Goal: Communication & Community: Answer question/provide support

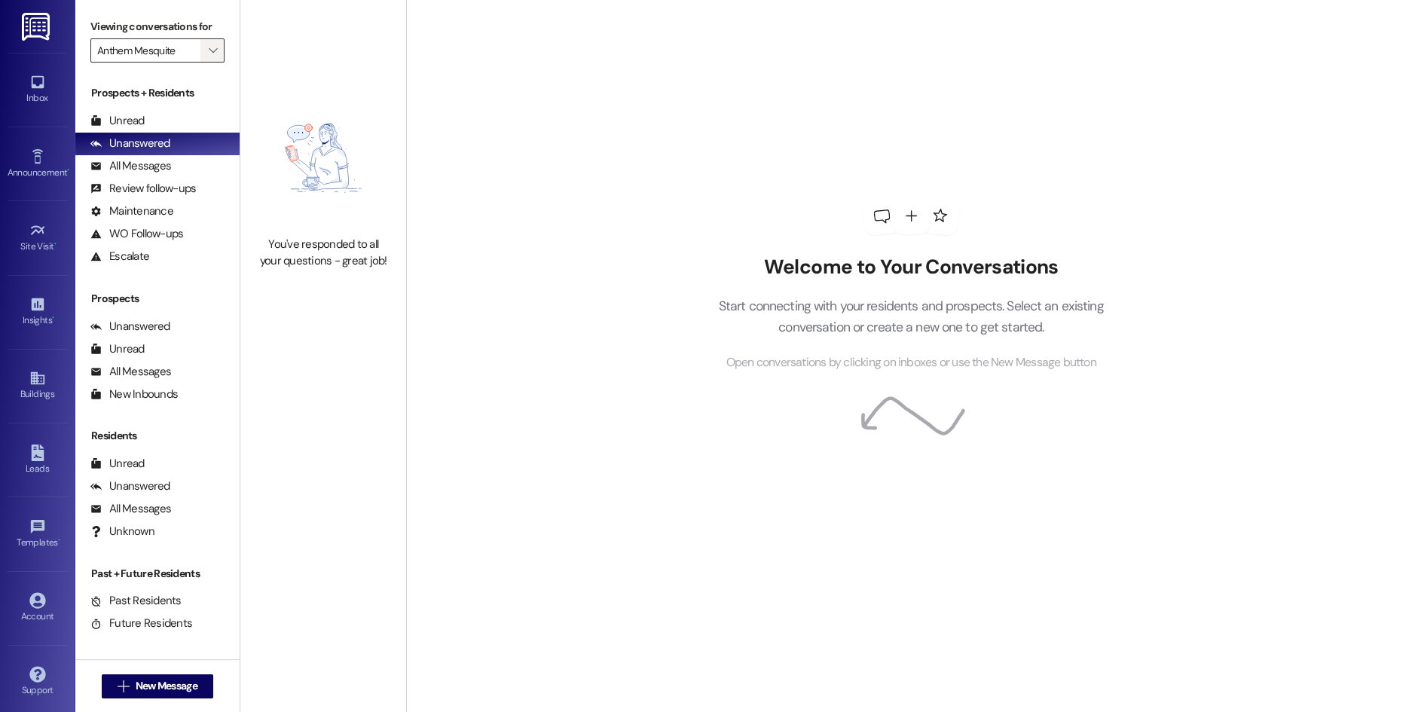
click at [209, 49] on icon "" at bounding box center [213, 50] width 8 height 12
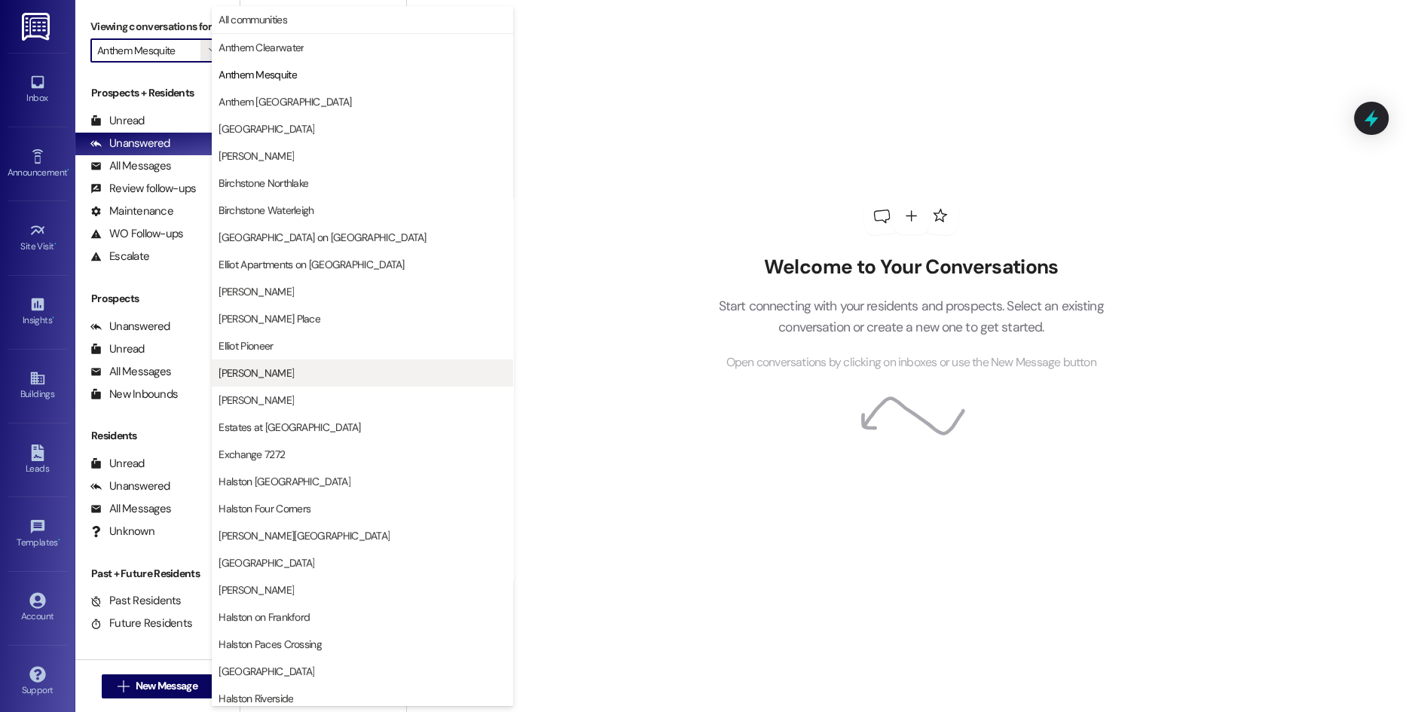
click at [276, 381] on button "[PERSON_NAME]" at bounding box center [362, 372] width 301 height 27
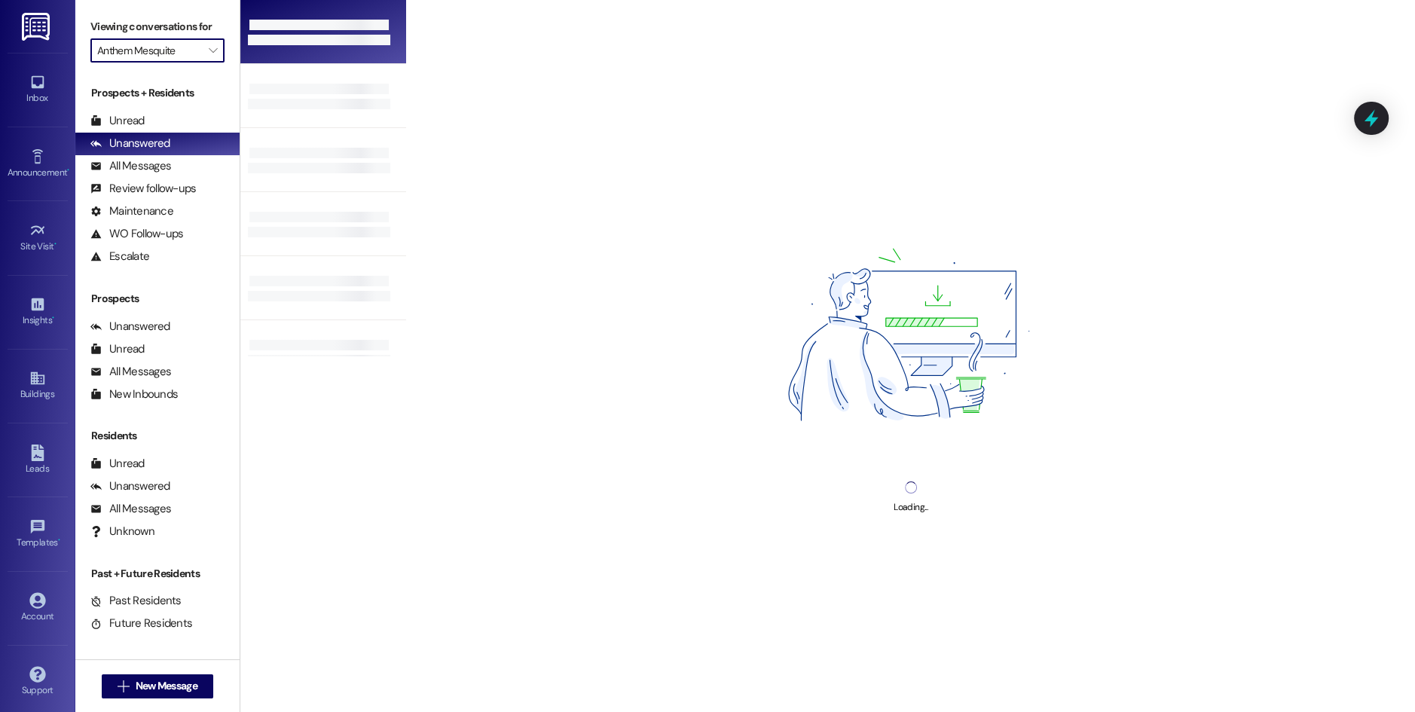
type input "[PERSON_NAME]"
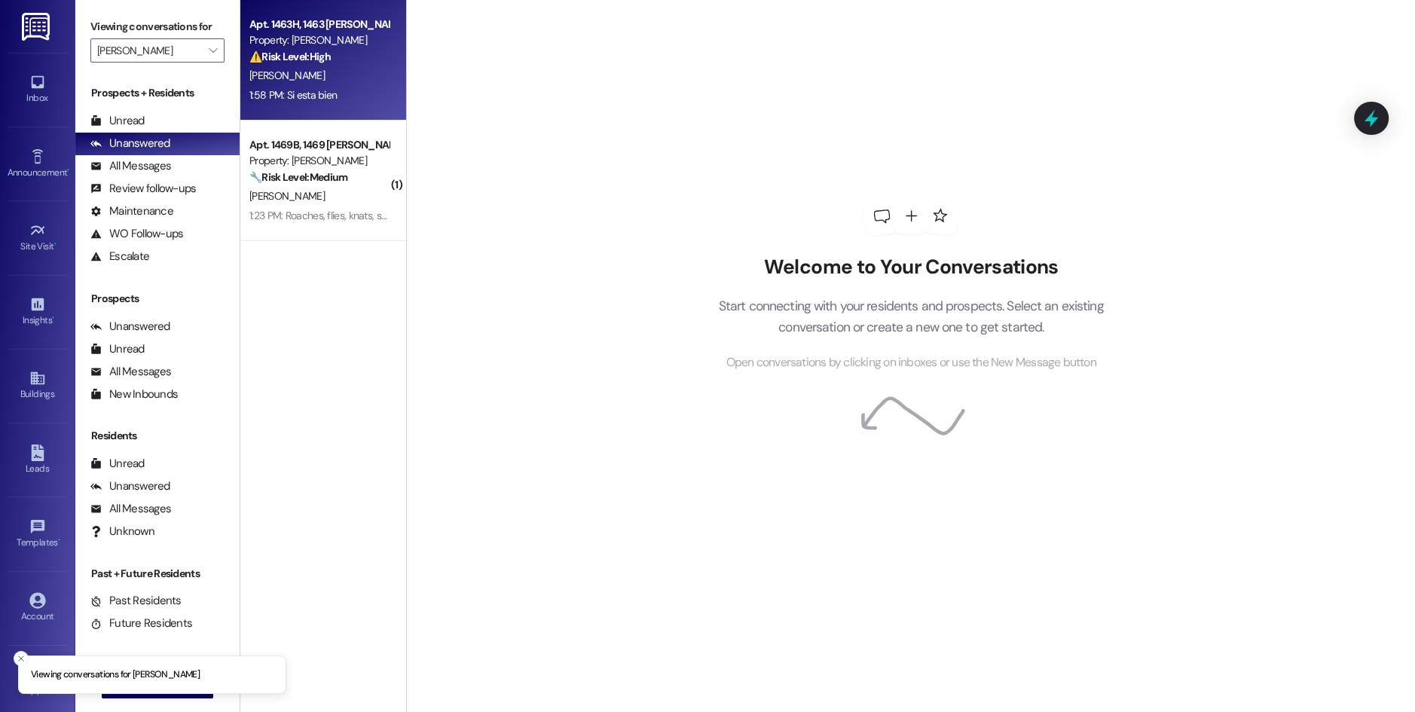
click at [329, 84] on div "[PERSON_NAME]" at bounding box center [319, 75] width 142 height 19
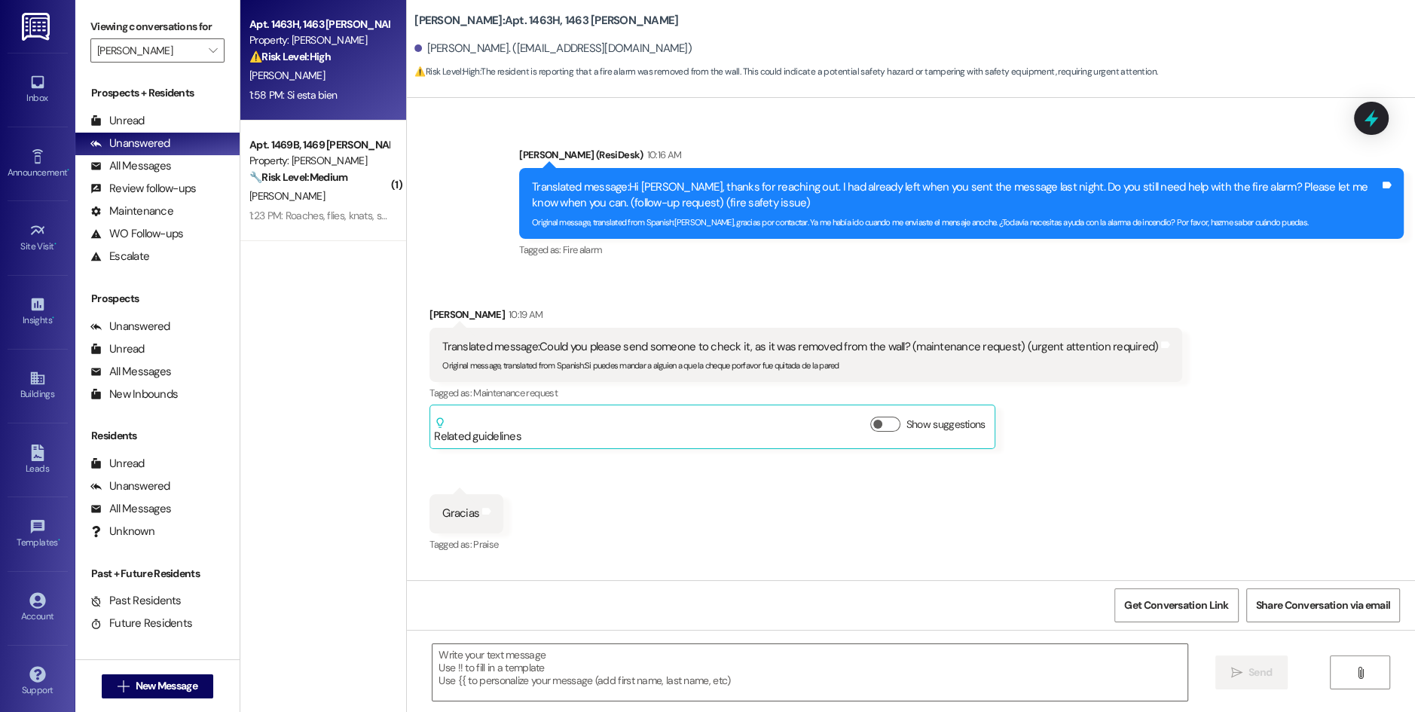
type textarea "Fetching suggested responses. Please feel free to read through the conversation…"
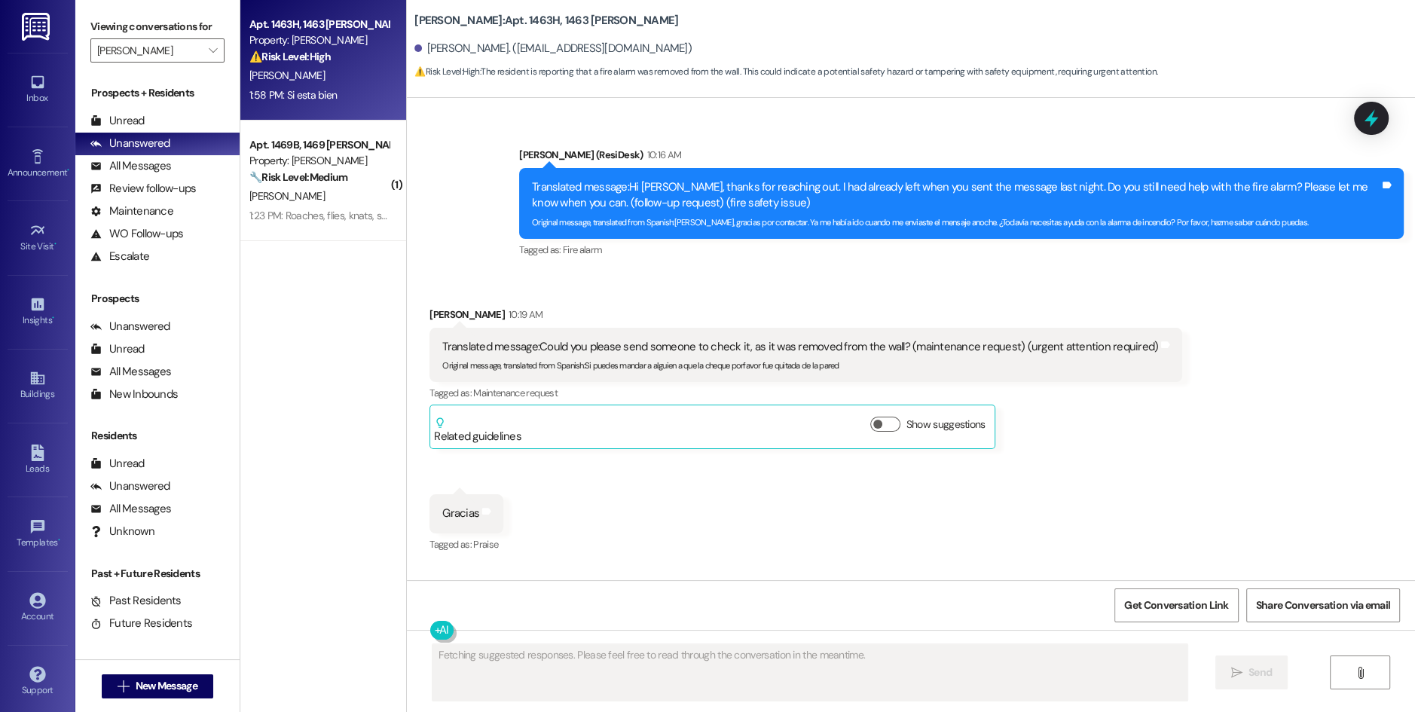
scroll to position [8820, 0]
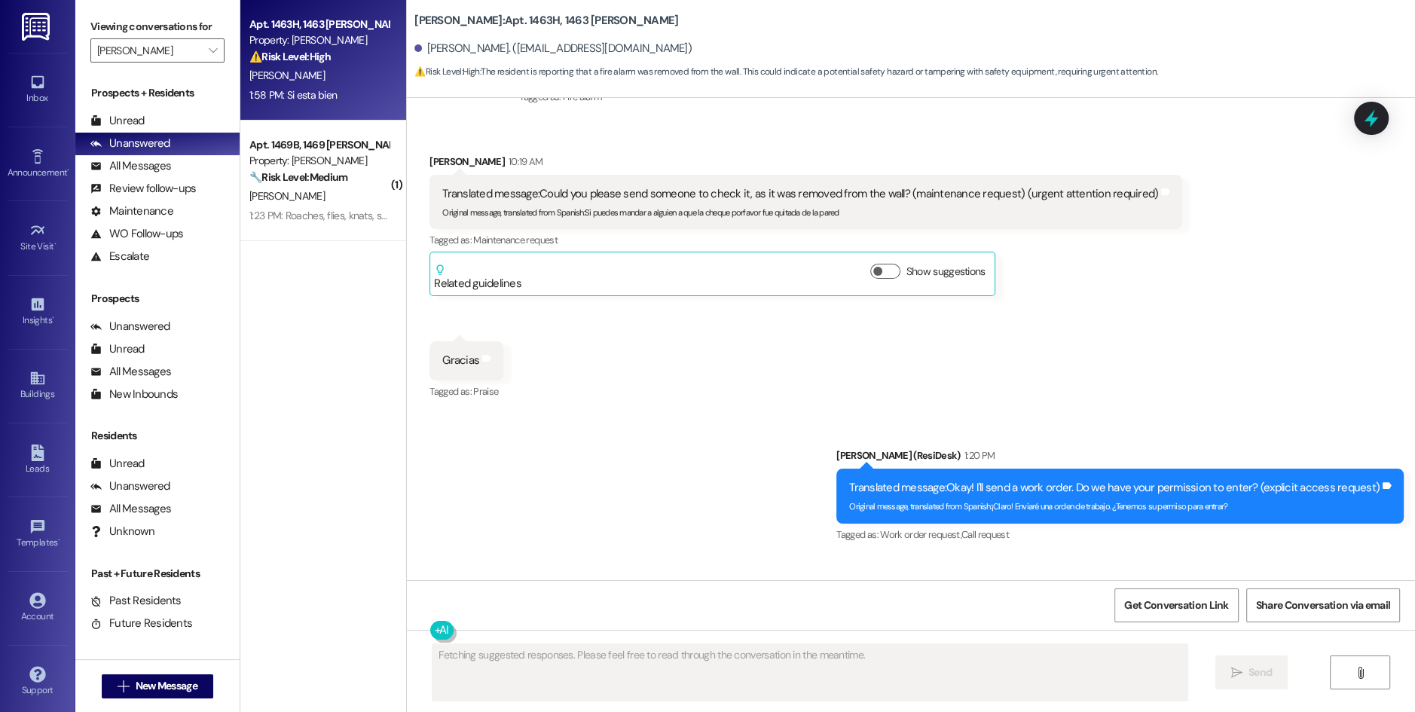
click at [745, 423] on div "Sent via SMS [PERSON_NAME] (ResiDesk) 1:20 PM Translated message: Okay! I'll se…" at bounding box center [911, 485] width 1008 height 143
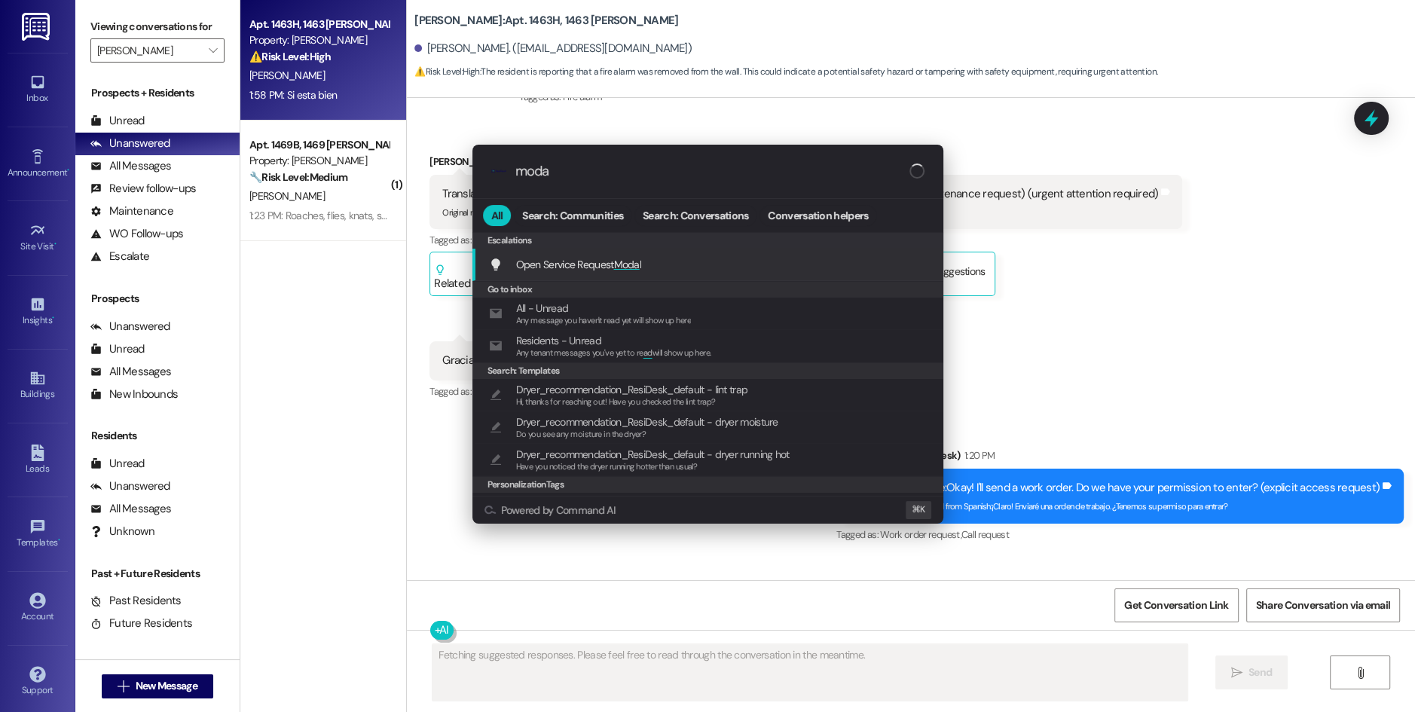
type input "modal"
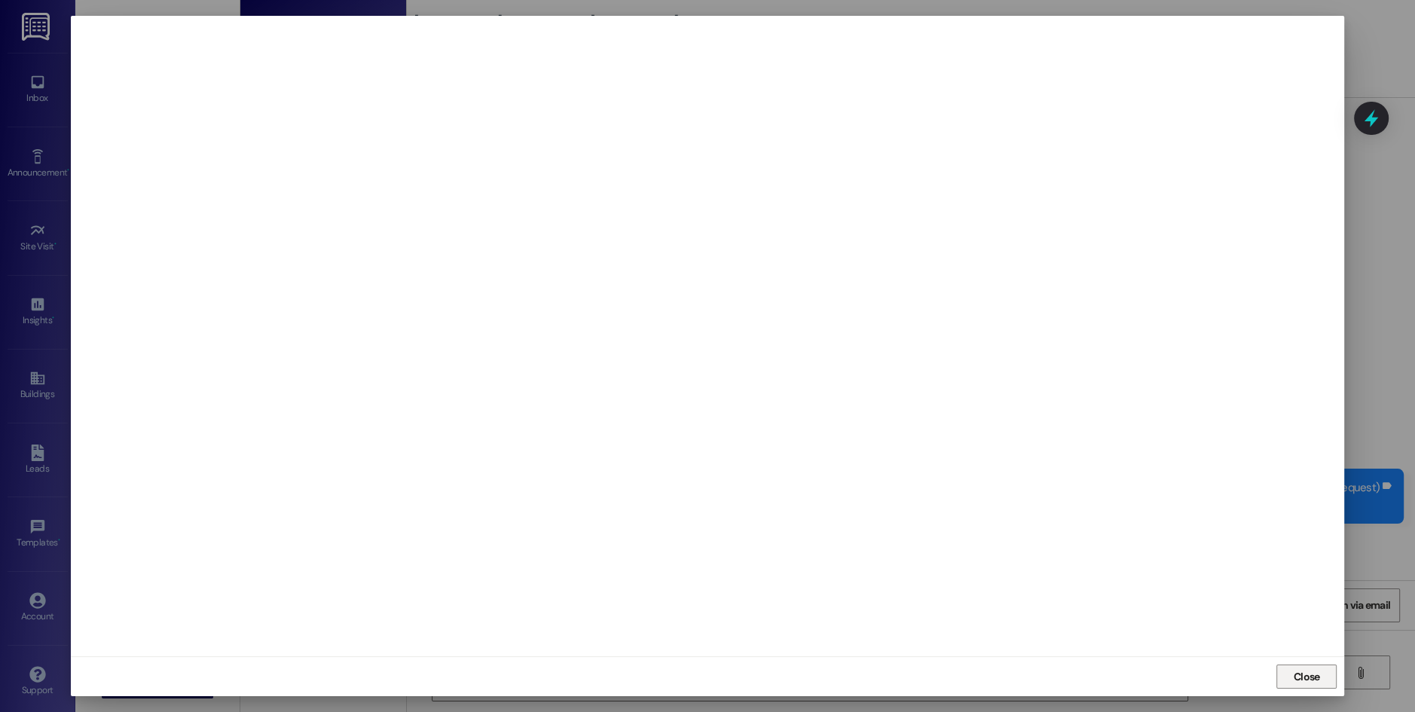
click at [1304, 685] on span "Close" at bounding box center [1307, 676] width 32 height 23
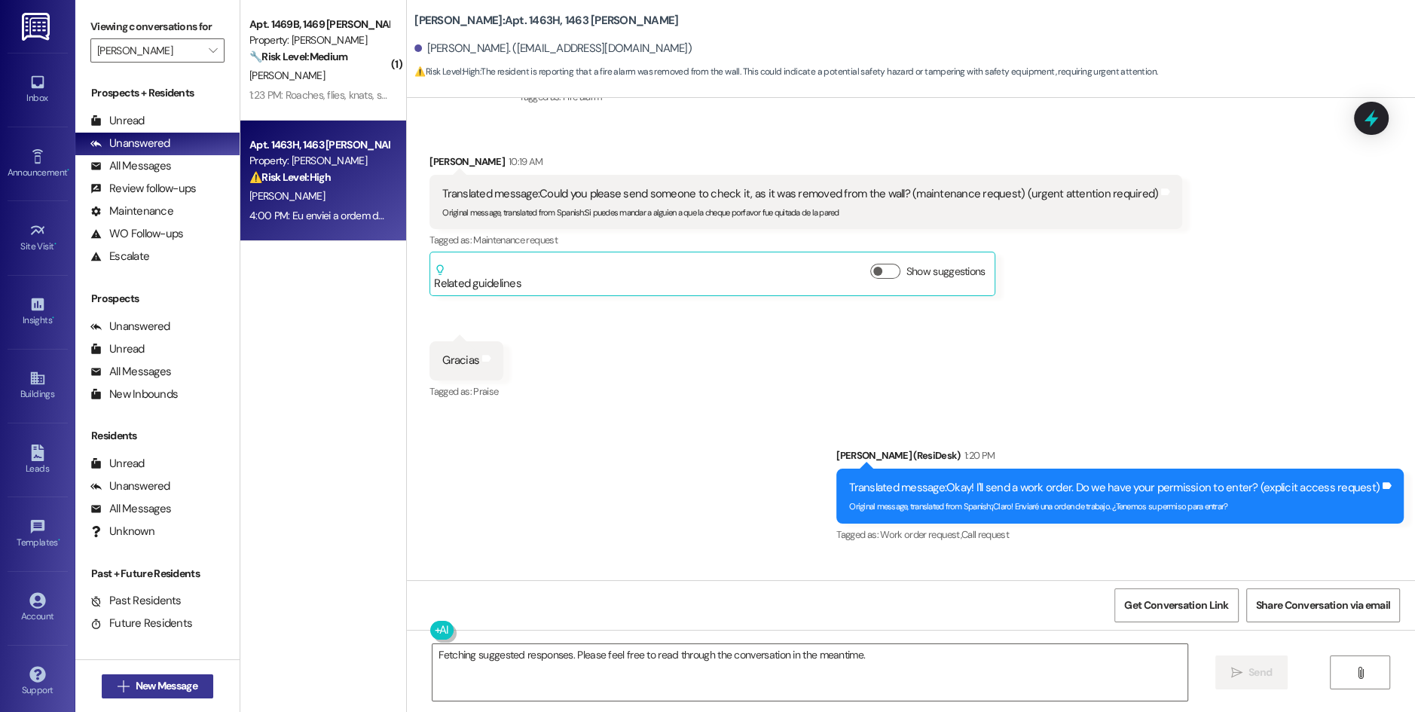
click at [138, 690] on span "New Message" at bounding box center [167, 686] width 62 height 16
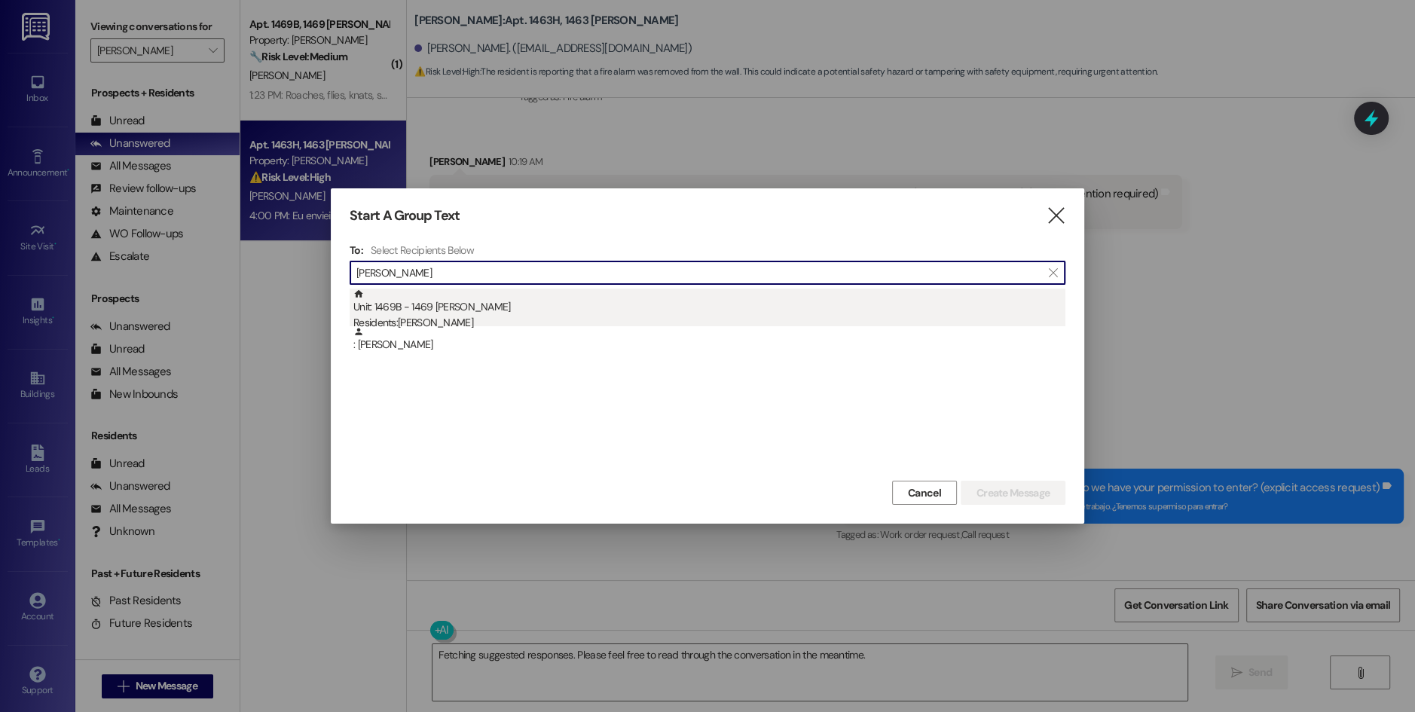
type input "[PERSON_NAME]"
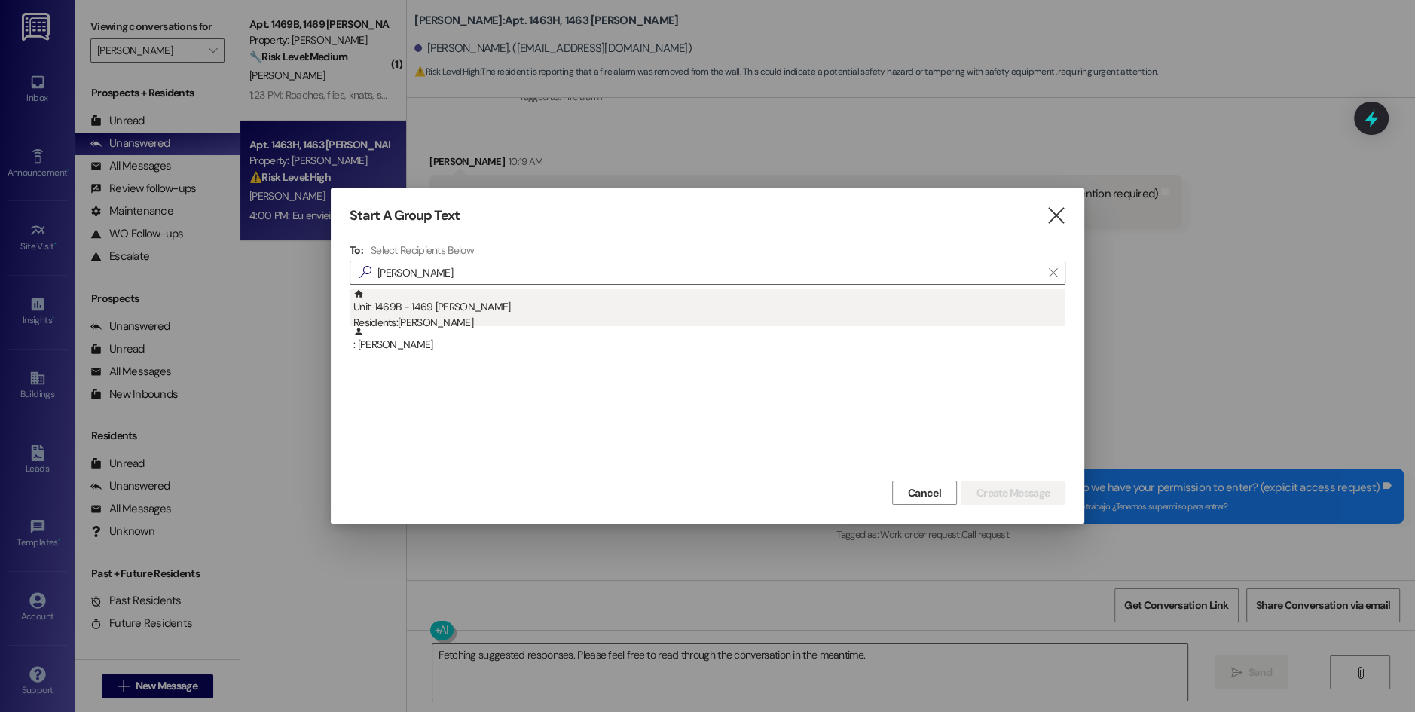
click at [448, 320] on div "Residents: [PERSON_NAME]" at bounding box center [709, 323] width 712 height 16
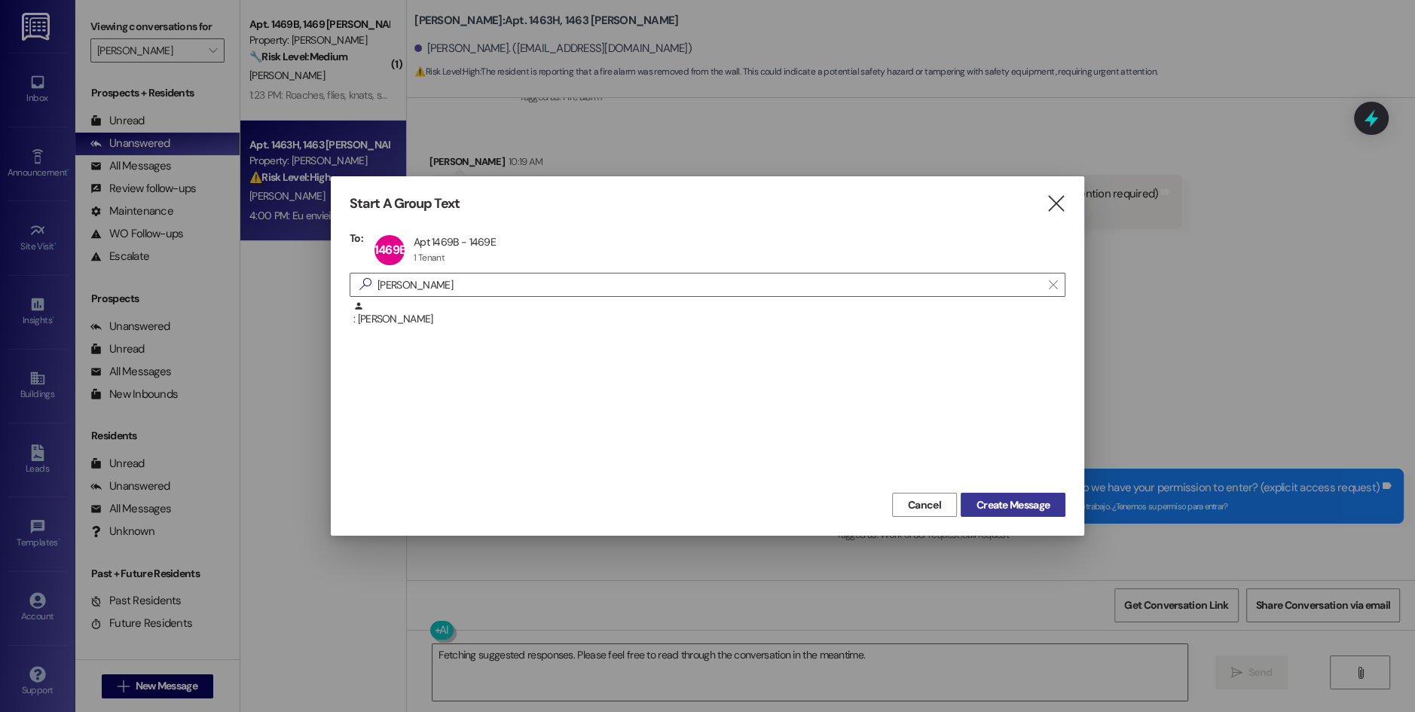
click at [1016, 509] on span "Create Message" at bounding box center [1013, 505] width 73 height 16
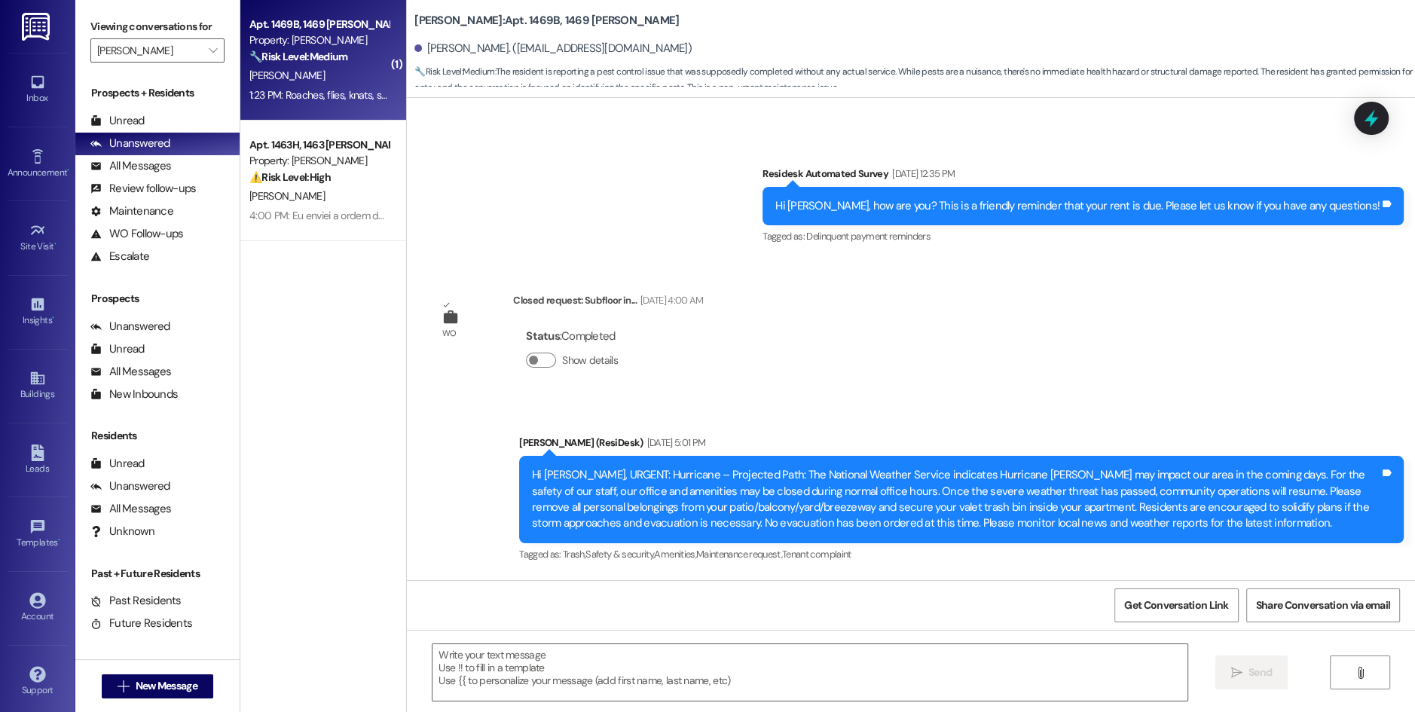
type textarea "Fetching suggested responses. Please feel free to read through the conversation…"
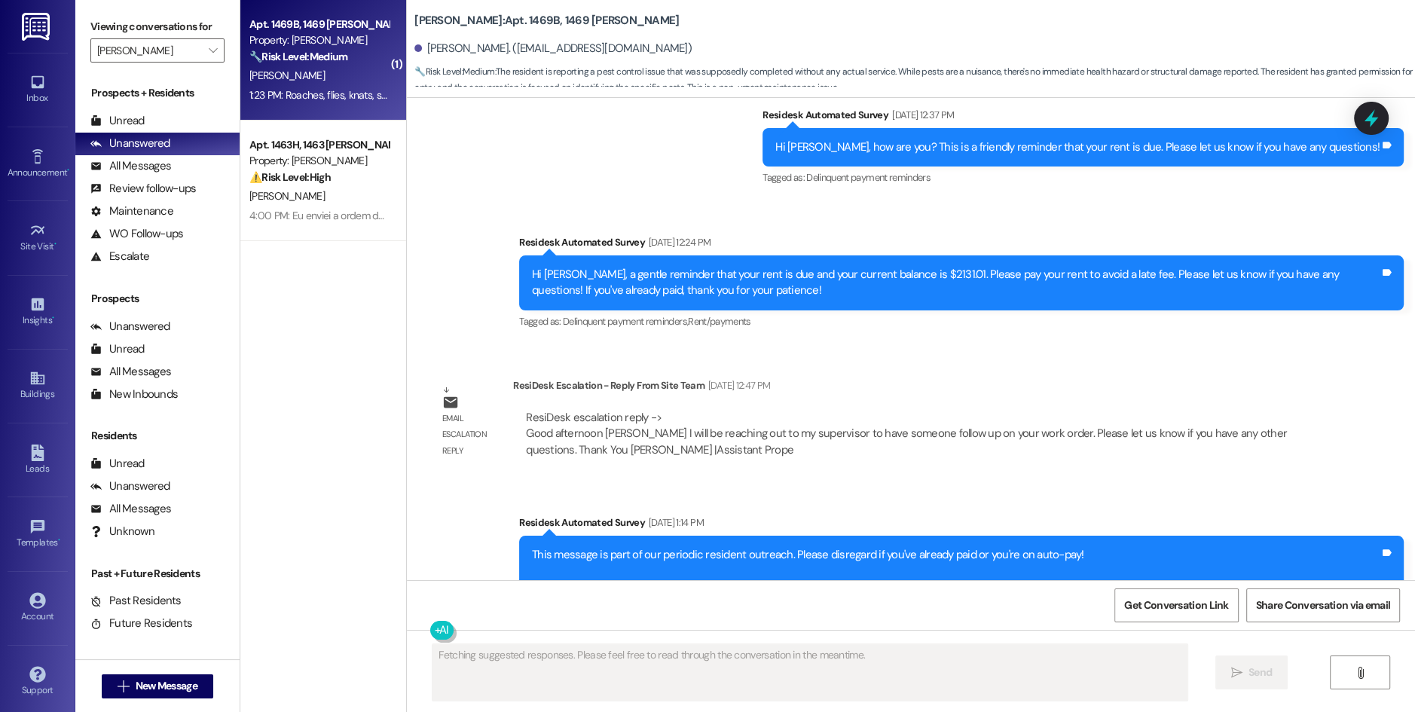
scroll to position [9621, 0]
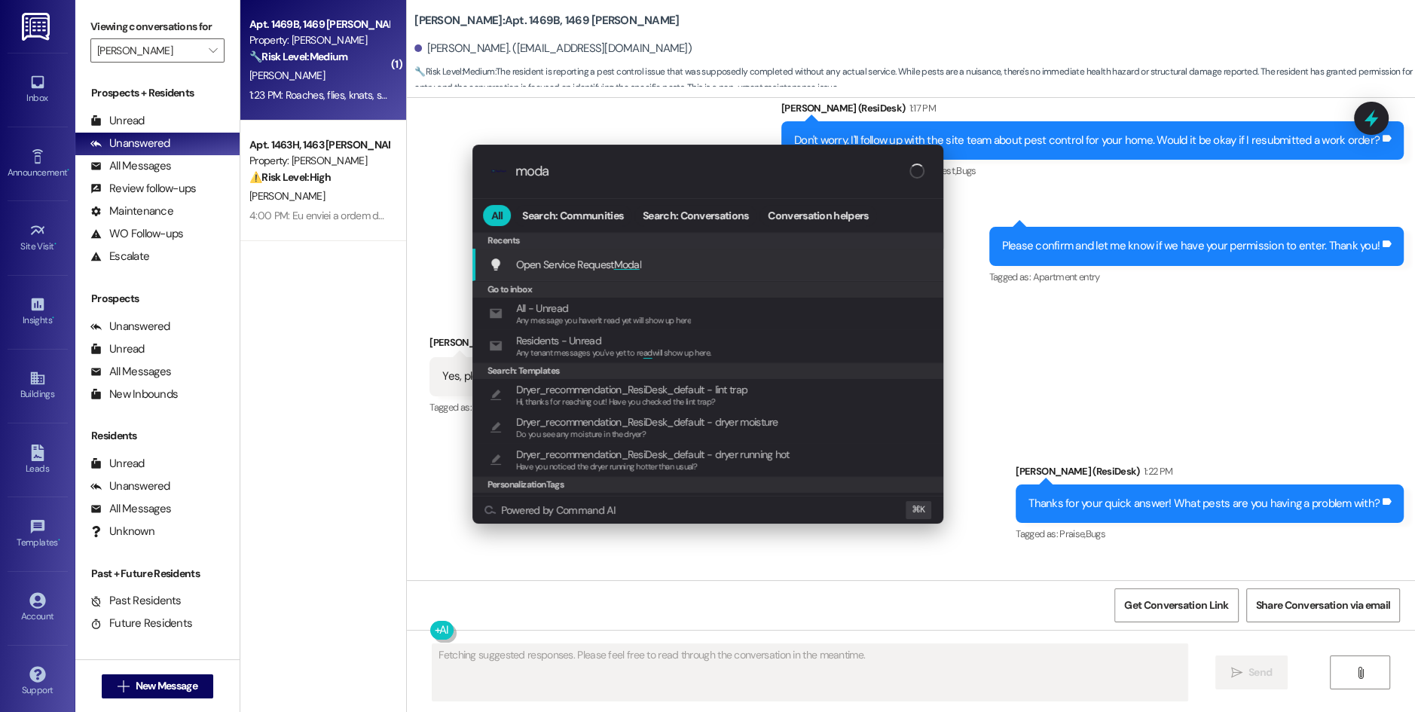
type input "modal"
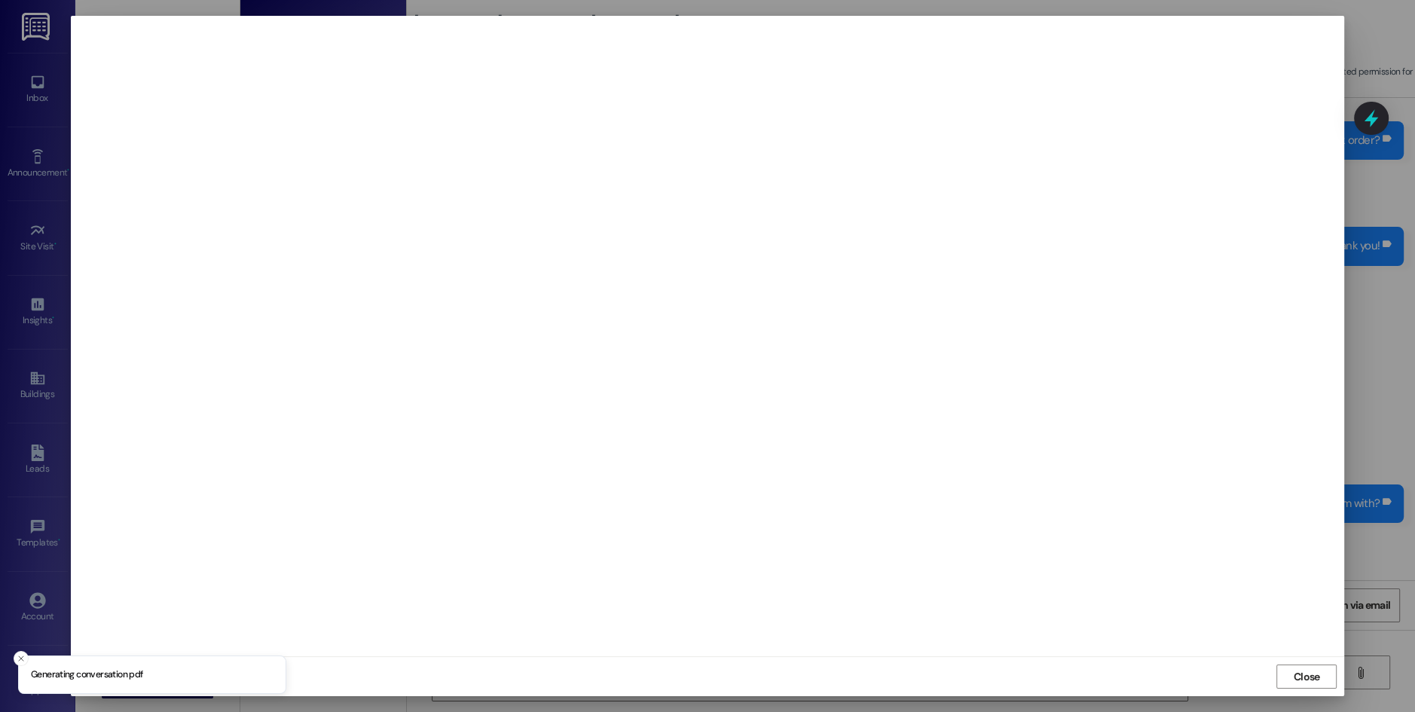
type textarea "Hi {{first_name}}! I'm so sorry to hear about the pests. I've resubmitted a wor…"
click at [1317, 670] on span "Close" at bounding box center [1307, 677] width 26 height 16
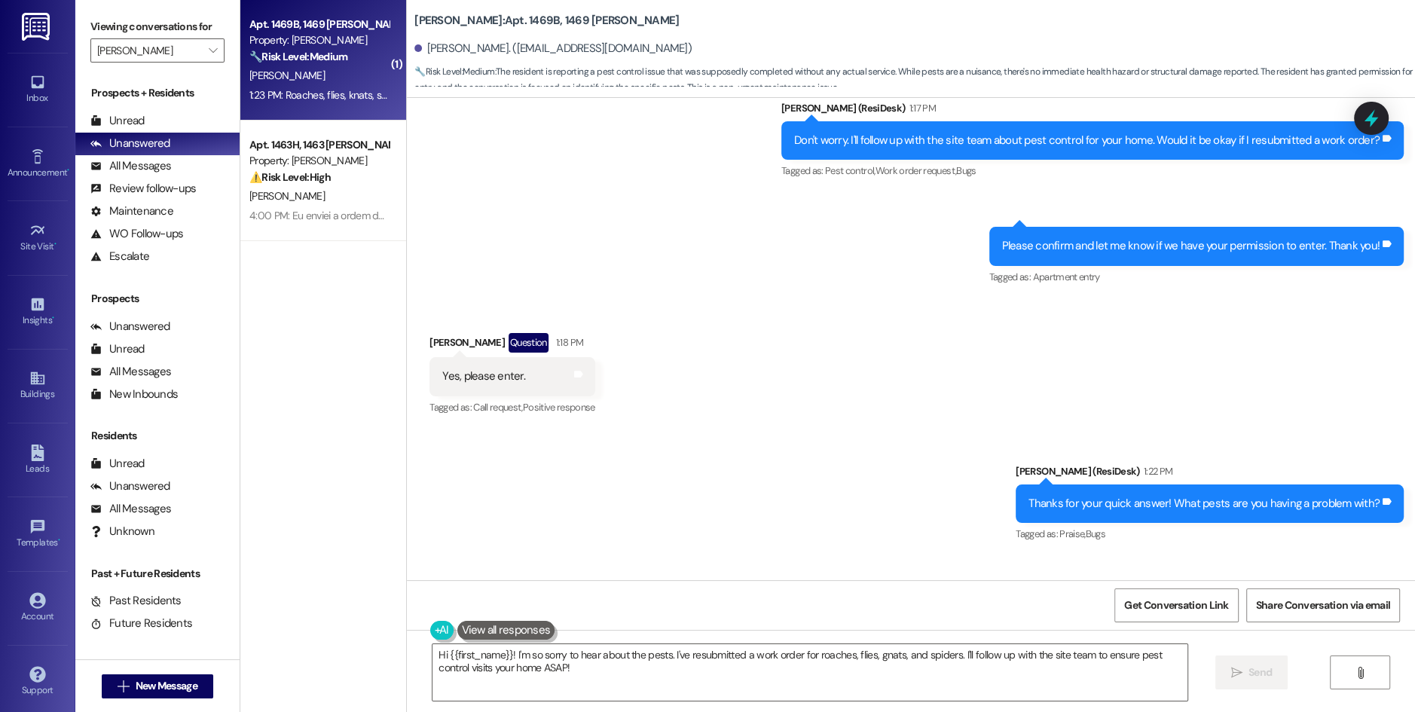
click at [702, 430] on div "Sent via SMS [PERSON_NAME] (ResiDesk) 1:22 PM Thanks for your quick answer! Wha…" at bounding box center [911, 493] width 1008 height 127
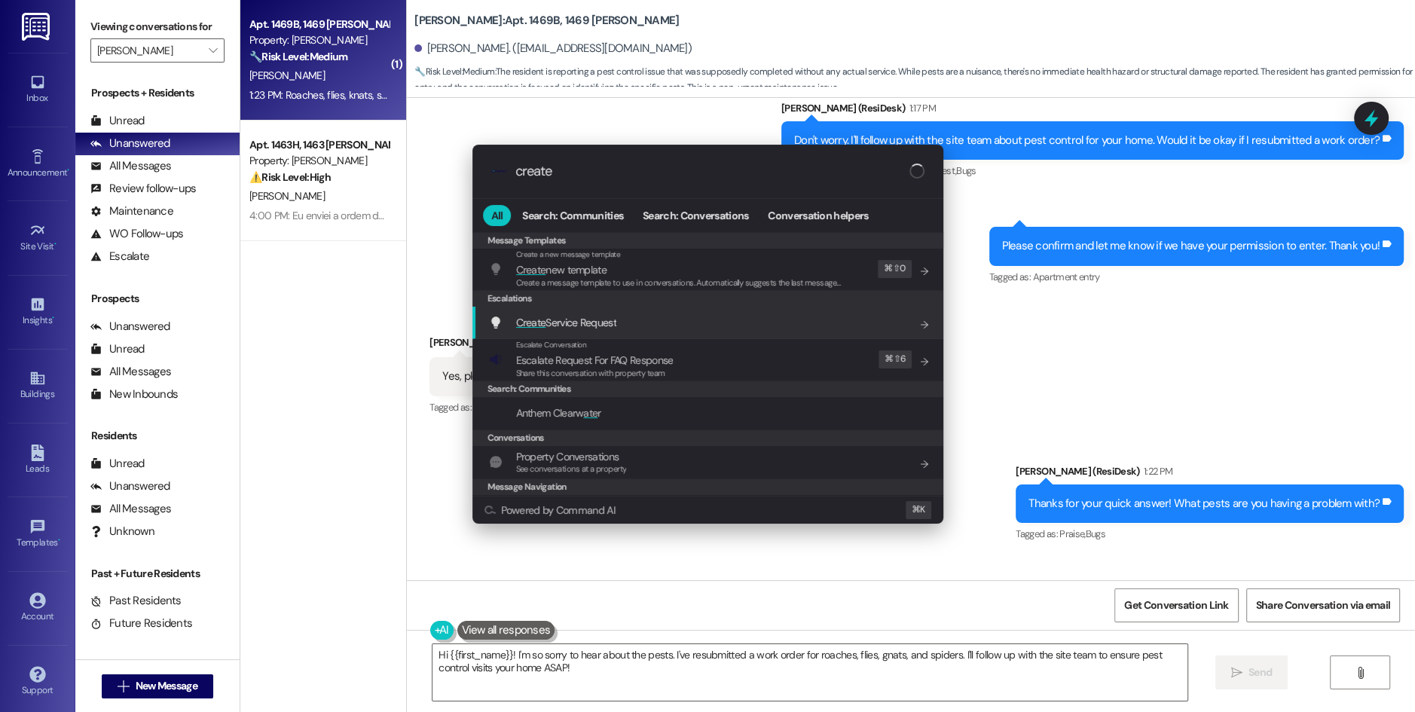
type input "create"
click at [585, 332] on div "Create Service Request Add shortcut" at bounding box center [708, 323] width 471 height 32
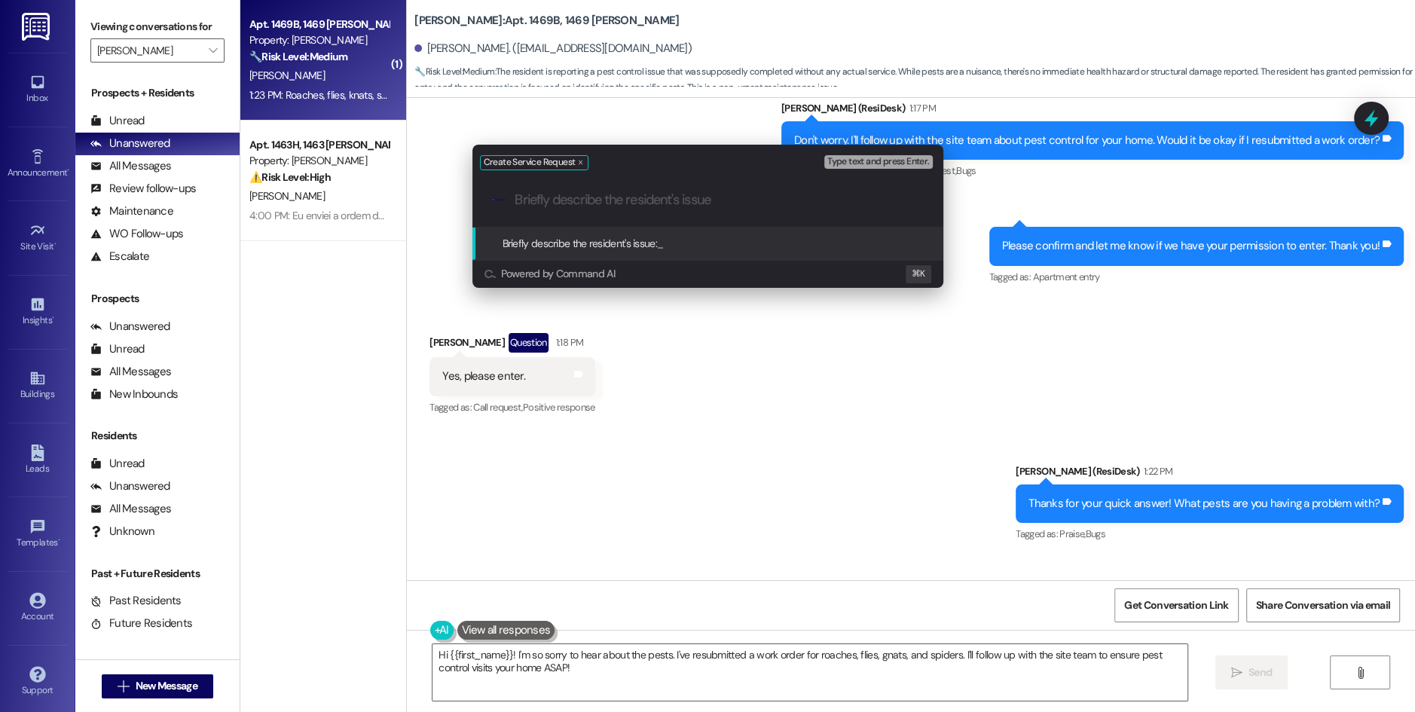
paste input "Address pest control issues, including roaches, flies, gnats, and spiders."
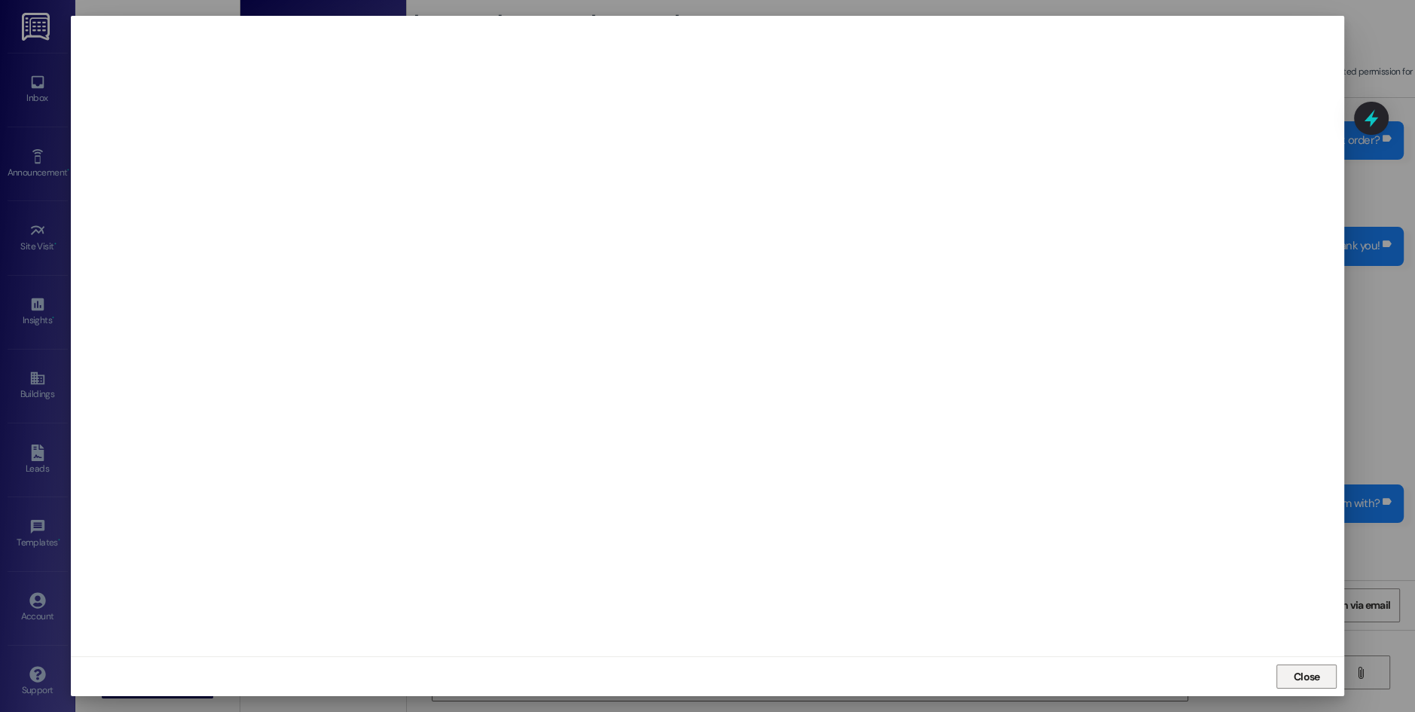
click at [1314, 676] on span "Close" at bounding box center [1307, 677] width 26 height 16
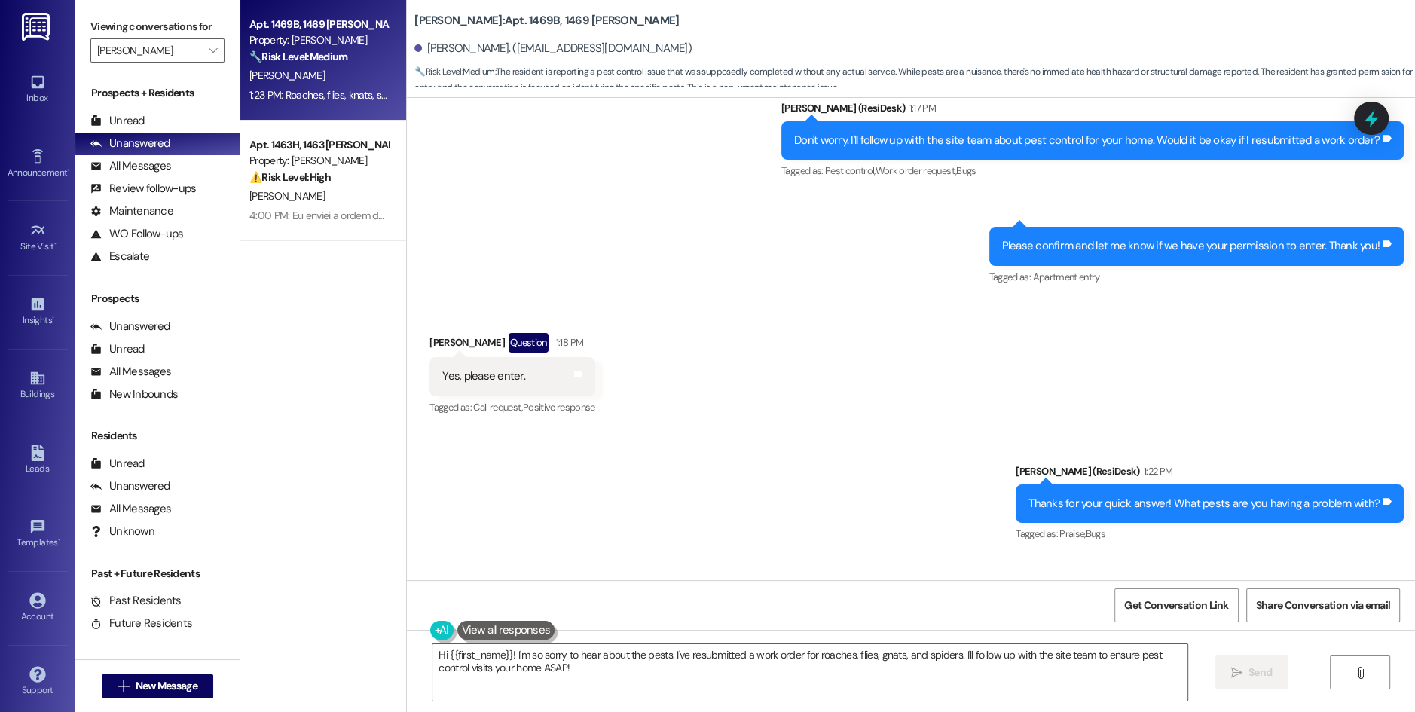
click at [764, 430] on div "Sent via SMS [PERSON_NAME] (ResiDesk) 1:22 PM Thanks for your quick answer! Wha…" at bounding box center [911, 493] width 1008 height 127
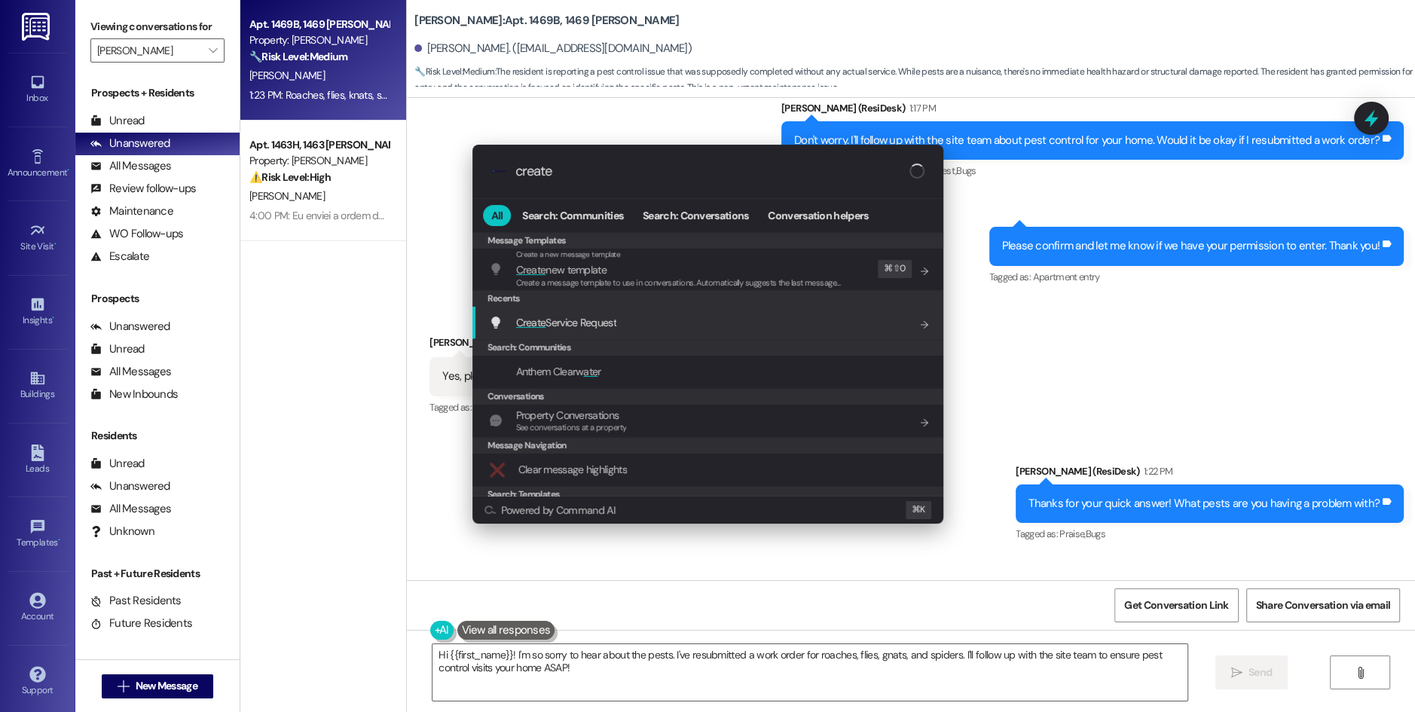
type input "create"
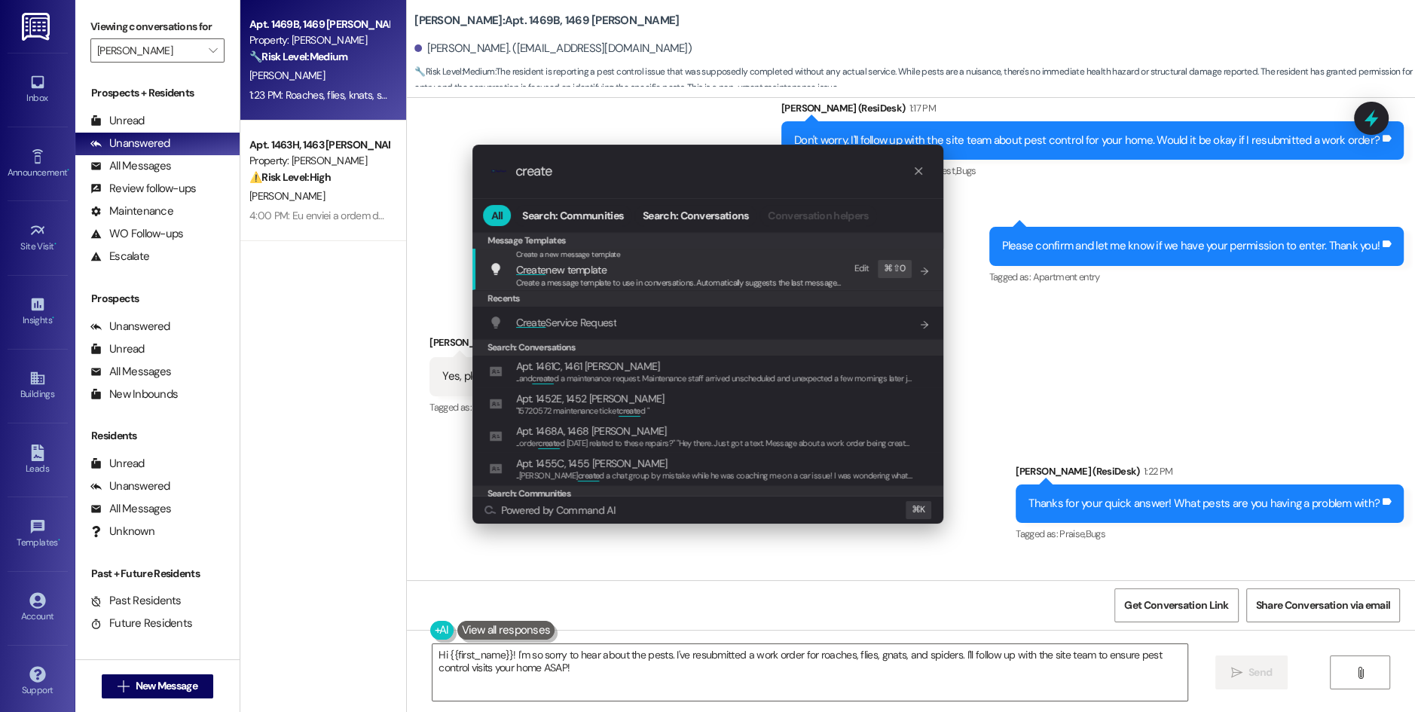
click at [593, 316] on span "Create Service Request" at bounding box center [566, 323] width 100 height 14
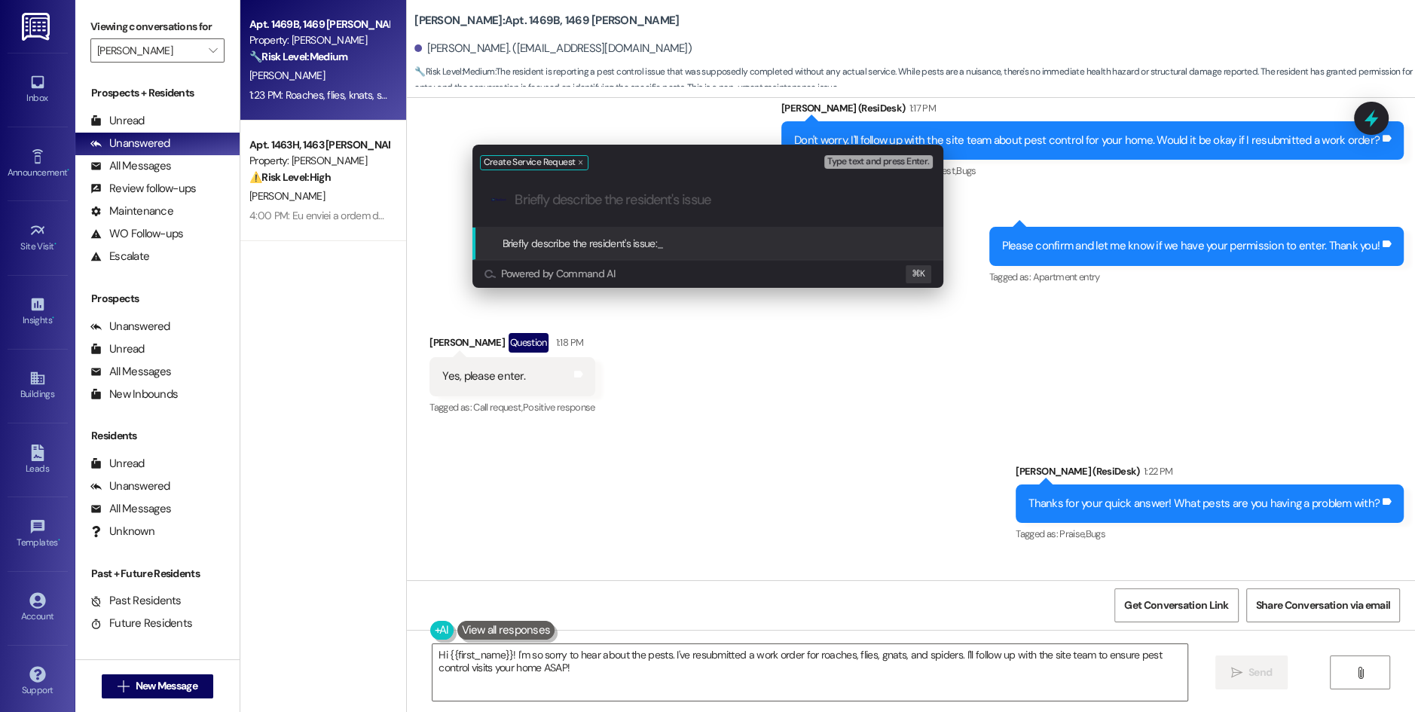
paste input "Address pest control issues, including roaches, flies, gnats, and spiders."
type input "Address pest control issues, including roaches, flies, gnats, and spiders."
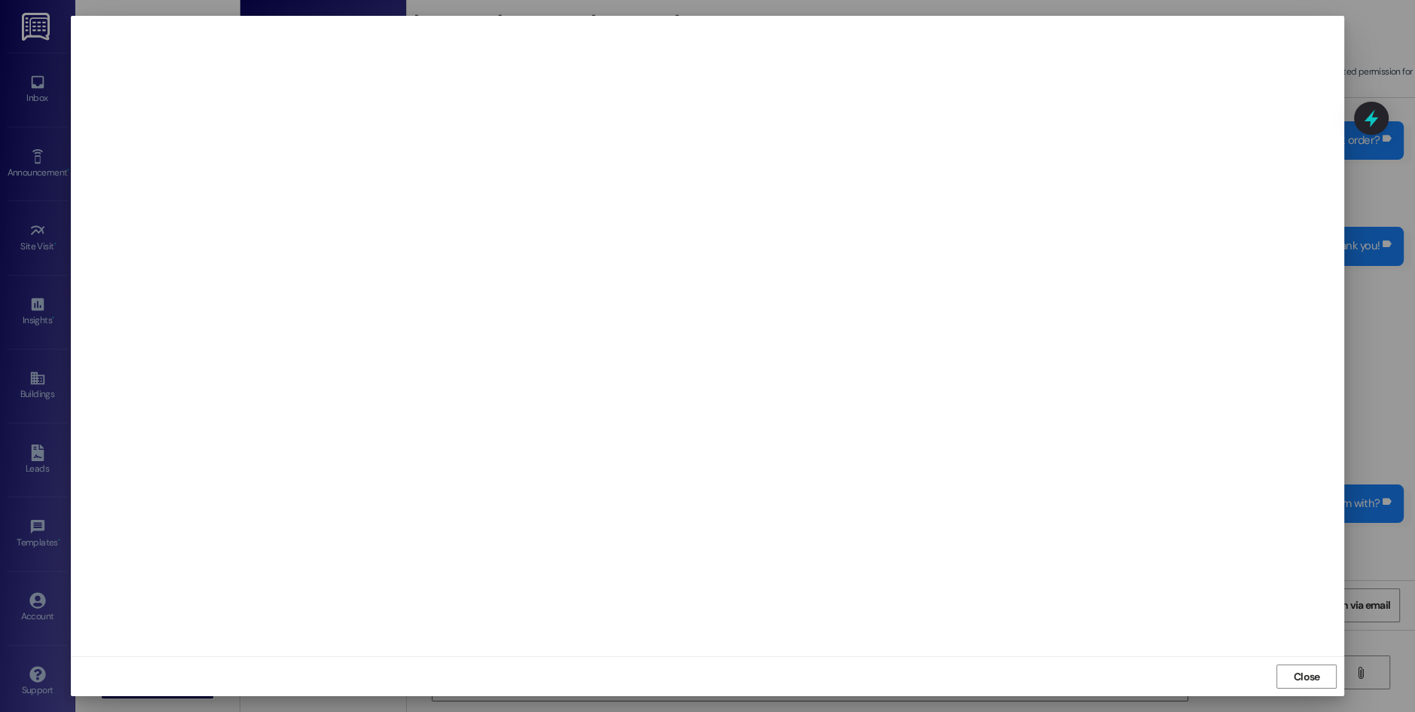
click at [1294, 661] on div "Close" at bounding box center [708, 676] width 1274 height 40
click at [1302, 677] on span "Close" at bounding box center [1307, 677] width 26 height 16
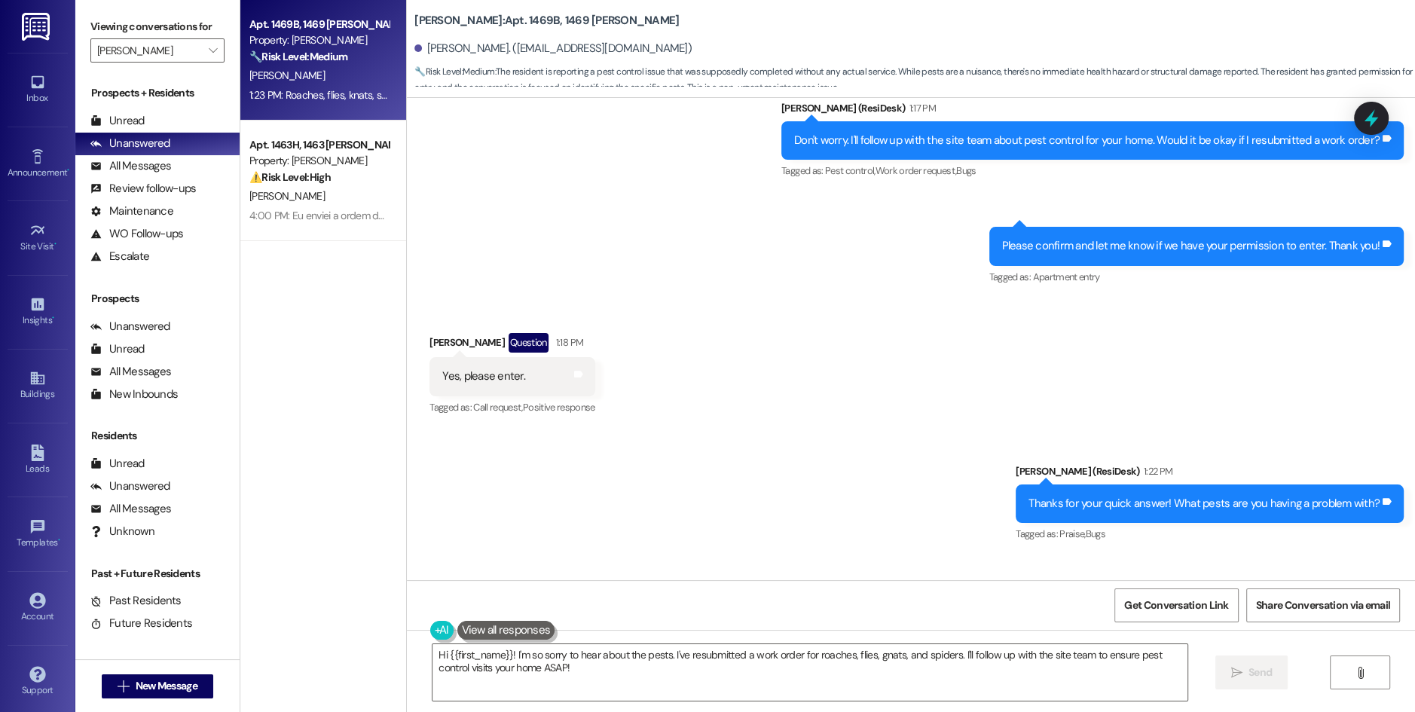
click at [661, 194] on div "Sent via SMS [PERSON_NAME] (ResiDesk) 1:17 PM Don't worry. I'll follow up with …" at bounding box center [911, 183] width 1008 height 234
click at [1146, 609] on span "Get Conversation Link" at bounding box center [1176, 606] width 104 height 16
